Goal: Book appointment/travel/reservation

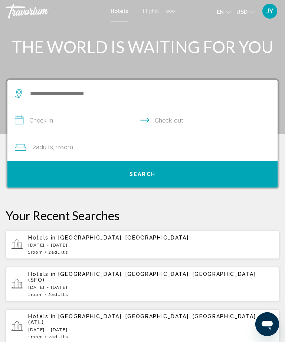
click at [171, 11] on div "Extra navigation items" at bounding box center [171, 11] width 9 height 11
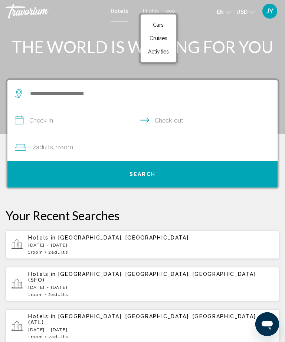
click at [157, 54] on span "Activities" at bounding box center [158, 52] width 21 height 6
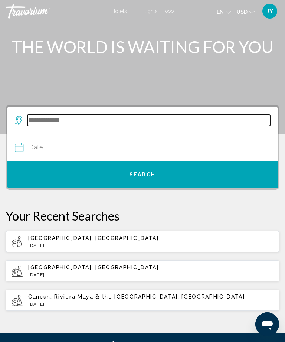
click at [41, 120] on input "Search widget" at bounding box center [149, 120] width 243 height 11
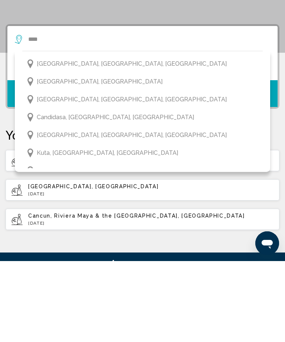
click at [58, 158] on span "[GEOGRAPHIC_DATA], [GEOGRAPHIC_DATA]" at bounding box center [100, 163] width 126 height 10
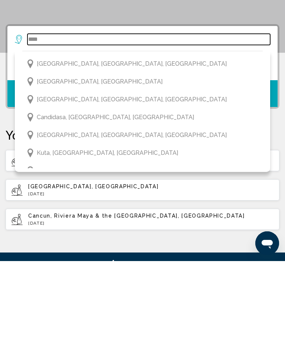
type input "**********"
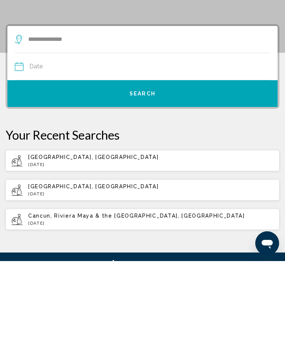
click at [36, 134] on input "Date" at bounding box center [78, 148] width 131 height 29
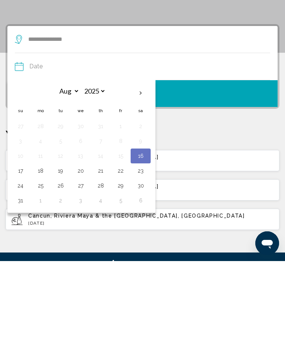
scroll to position [81, 0]
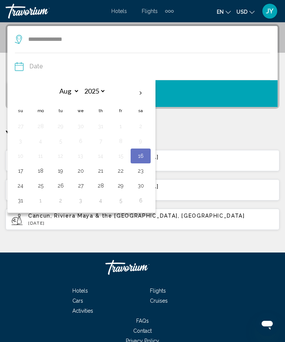
click at [20, 170] on button "17" at bounding box center [20, 171] width 12 height 10
type input "**********"
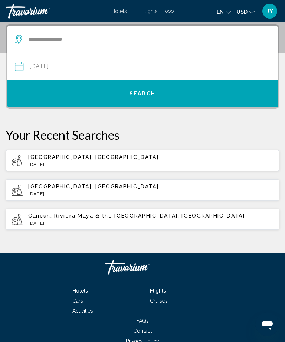
click at [141, 93] on span "Search" at bounding box center [143, 94] width 26 height 6
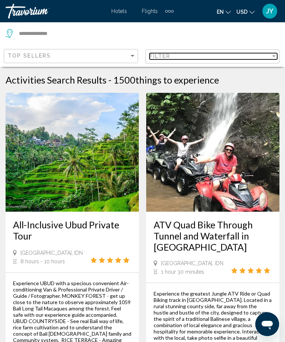
click at [268, 55] on div "Filter" at bounding box center [211, 56] width 122 height 6
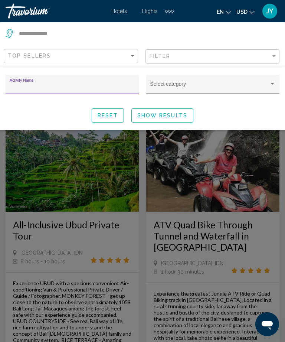
click at [274, 84] on div "Search widget" at bounding box center [273, 84] width 4 height 2
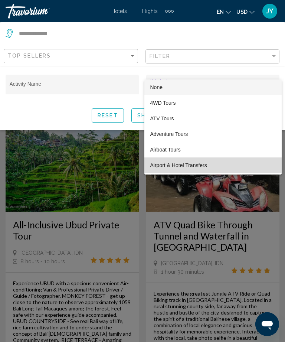
click at [188, 165] on span "Airport & Hotel Transfers" at bounding box center [214, 166] width 126 height 16
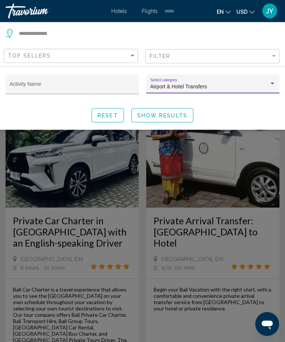
click at [168, 122] on button "Show Results" at bounding box center [163, 116] width 62 height 14
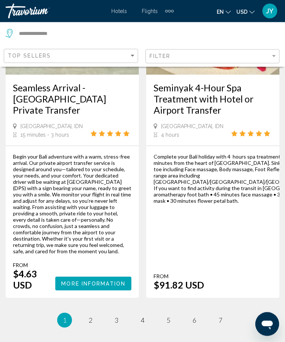
scroll to position [2018, 0]
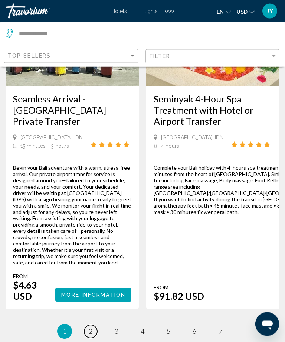
click at [94, 326] on link "page 2" at bounding box center [90, 332] width 13 height 13
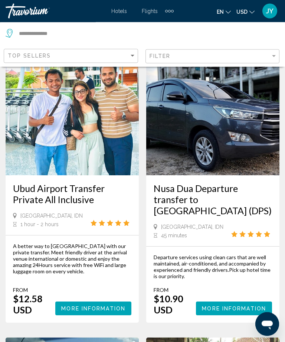
scroll to position [681, 0]
click at [235, 306] on span "More Information" at bounding box center [234, 309] width 64 height 6
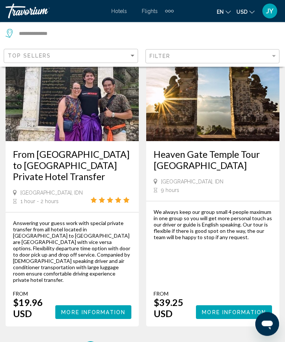
scroll to position [1732, 0]
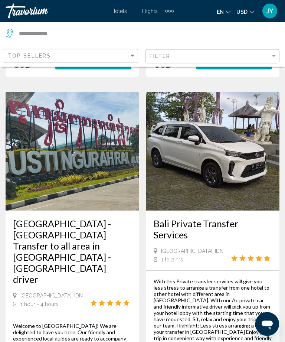
scroll to position [722, 0]
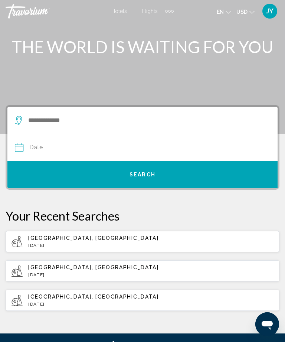
click at [62, 235] on span "[GEOGRAPHIC_DATA], [GEOGRAPHIC_DATA]" at bounding box center [93, 238] width 130 height 6
type input "**********"
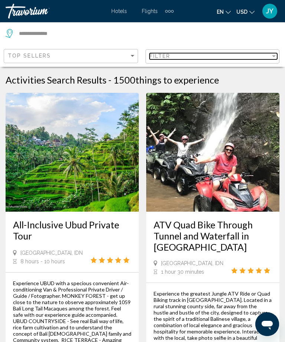
click at [270, 55] on div "Filter" at bounding box center [211, 56] width 122 height 6
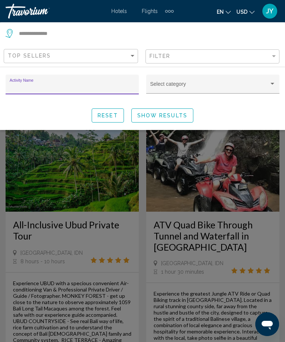
click at [271, 87] on div "Search widget" at bounding box center [272, 84] width 7 height 6
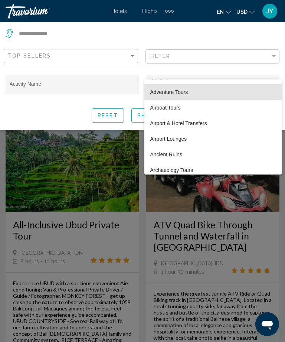
scroll to position [46, 0]
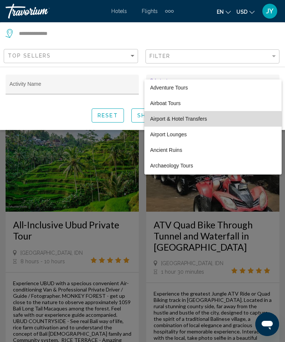
click at [189, 121] on span "Airport & Hotel Transfers" at bounding box center [214, 119] width 126 height 16
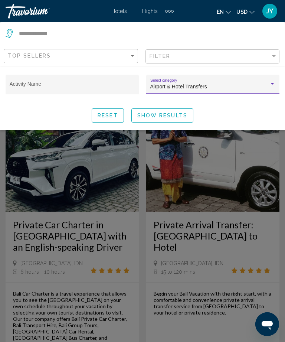
click at [174, 115] on span "Show Results" at bounding box center [163, 116] width 50 height 6
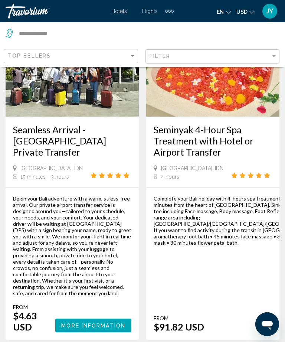
scroll to position [2042, 0]
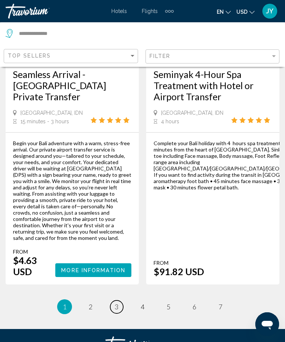
click at [120, 301] on link "page 3" at bounding box center [116, 307] width 13 height 13
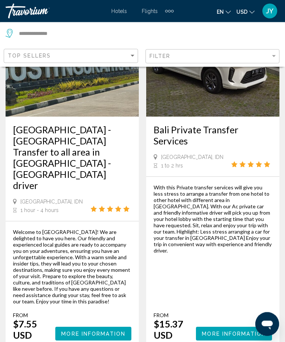
scroll to position [814, 0]
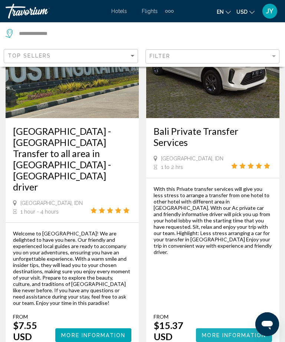
click at [240, 333] on span "More Information" at bounding box center [234, 336] width 64 height 6
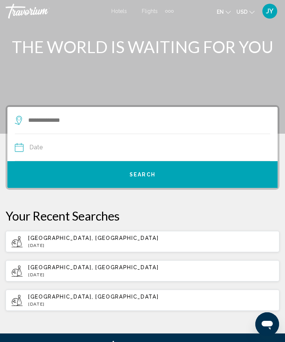
click at [66, 242] on div "Bali, Indonesia Sun, 17 Aug" at bounding box center [151, 241] width 246 height 13
type input "**********"
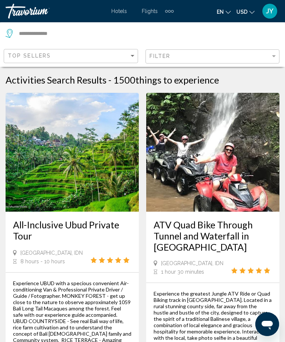
click at [170, 7] on div "Extra navigation items" at bounding box center [169, 11] width 9 height 11
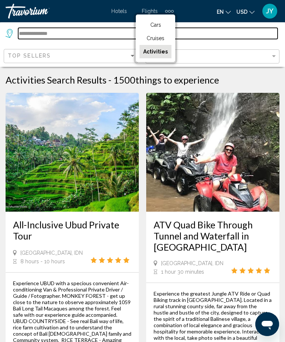
click at [214, 39] on input "**********" at bounding box center [148, 33] width 260 height 11
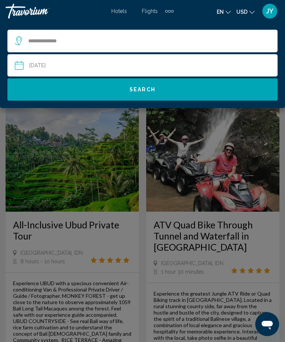
click at [172, 11] on div "Extra navigation items" at bounding box center [172, 11] width 3 height 3
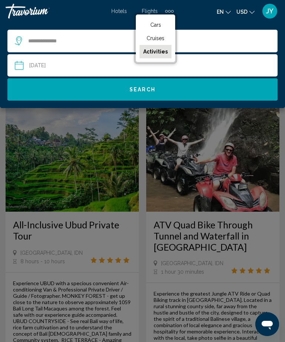
click at [159, 55] on link "Activities" at bounding box center [156, 51] width 32 height 13
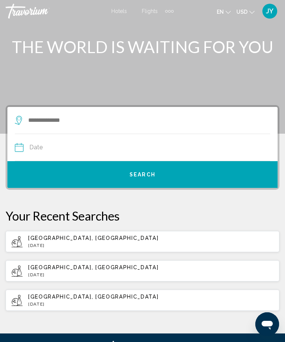
click at [72, 238] on span "[GEOGRAPHIC_DATA], [GEOGRAPHIC_DATA]" at bounding box center [93, 238] width 130 height 6
type input "**********"
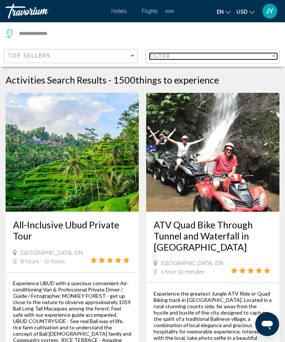
click at [274, 56] on div "Filter" at bounding box center [274, 56] width 4 height 2
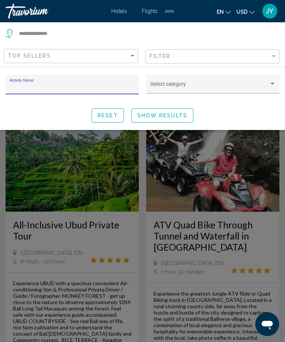
click at [271, 84] on div "Search widget" at bounding box center [273, 84] width 4 height 2
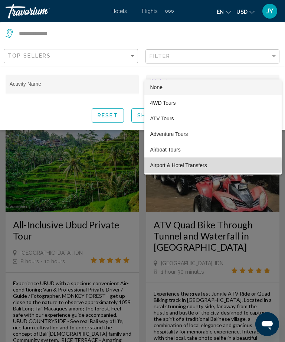
click at [180, 165] on span "Airport & Hotel Transfers" at bounding box center [214, 166] width 126 height 16
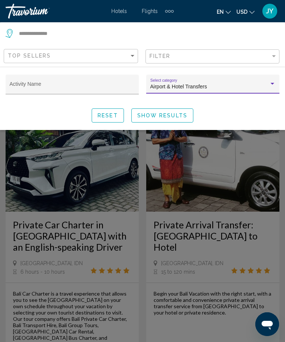
click at [170, 114] on span "Show Results" at bounding box center [163, 116] width 50 height 6
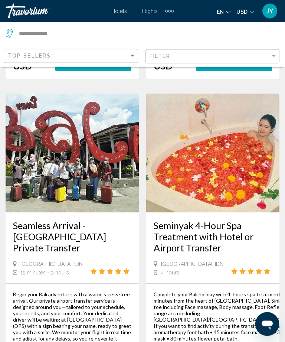
scroll to position [2042, 0]
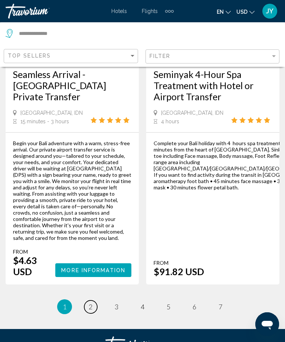
click at [92, 303] on span "2" at bounding box center [91, 307] width 4 height 8
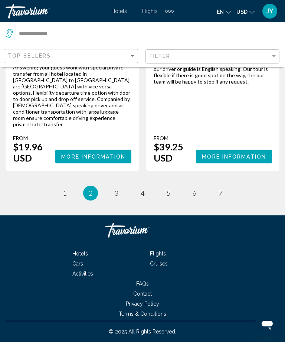
scroll to position [1741, 0]
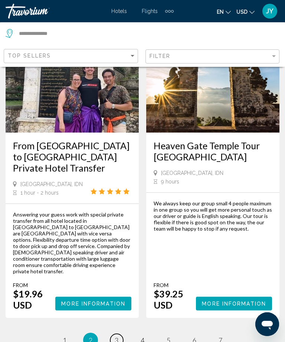
click at [114, 334] on link "page 3" at bounding box center [116, 340] width 13 height 13
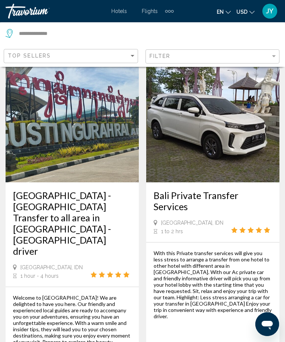
scroll to position [768, 0]
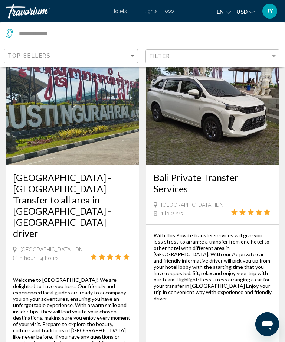
click at [212, 172] on h3 "Bali Private Transfer Services" at bounding box center [213, 183] width 119 height 22
